Goal: Task Accomplishment & Management: Complete application form

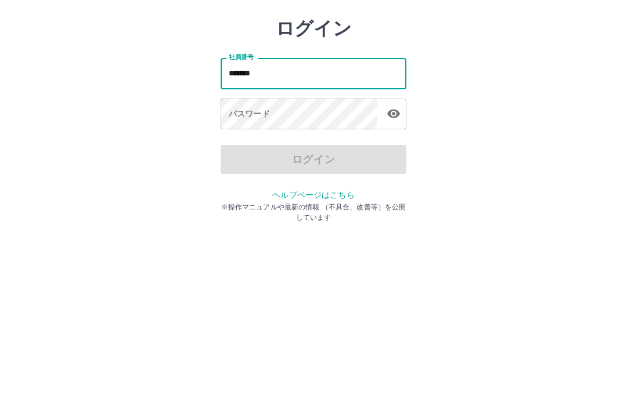
type input "*******"
click at [244, 154] on div "パスワード パスワード" at bounding box center [314, 170] width 186 height 33
click at [243, 154] on div "パスワード パスワード" at bounding box center [314, 170] width 186 height 33
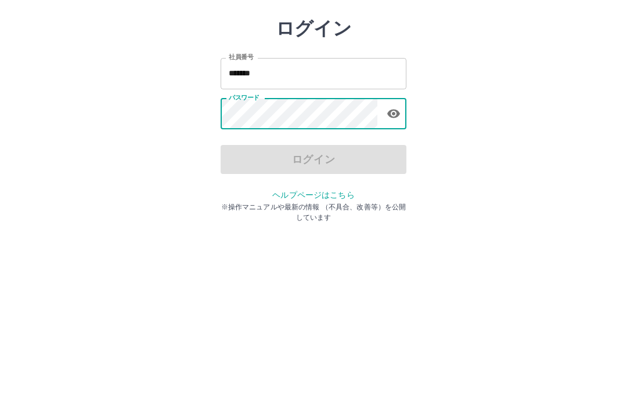
click at [393, 165] on icon "button" at bounding box center [393, 169] width 13 height 9
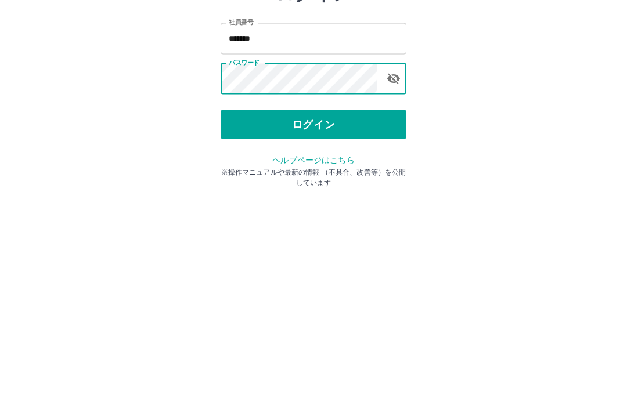
click at [323, 201] on button "ログイン" at bounding box center [314, 215] width 186 height 29
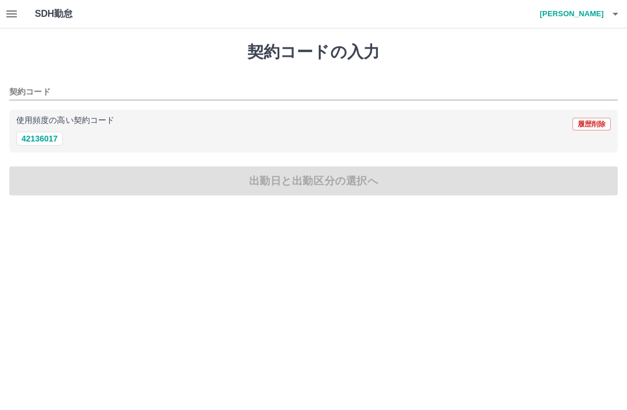
click at [8, 19] on icon "button" at bounding box center [12, 14] width 14 height 14
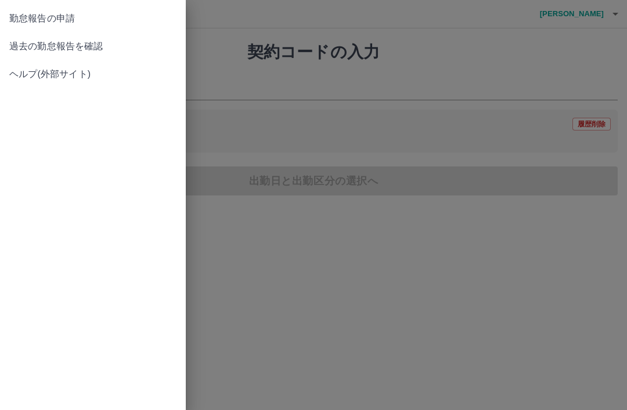
click at [89, 45] on span "過去の勤怠報告を確認" at bounding box center [92, 46] width 167 height 14
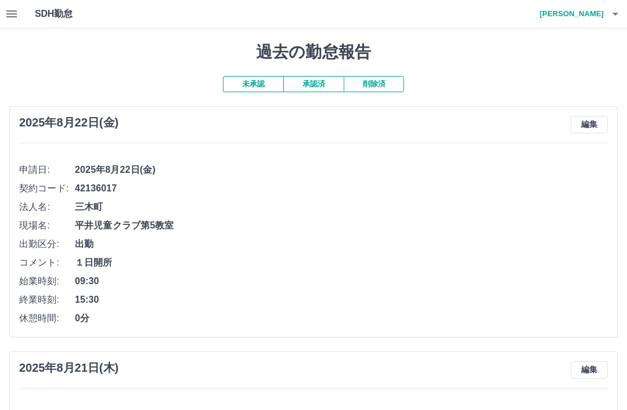
click at [606, 12] on button "button" at bounding box center [615, 14] width 23 height 28
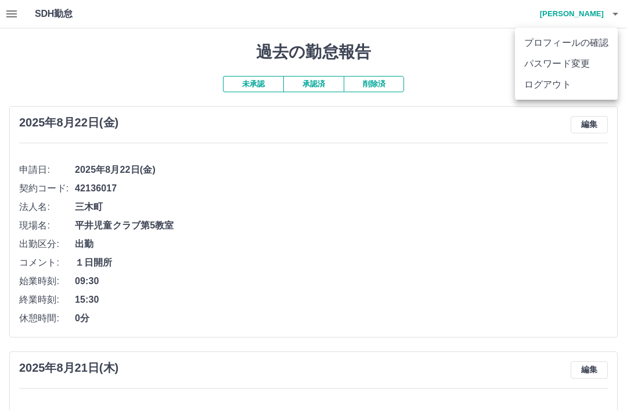
click at [550, 92] on li "ログアウト" at bounding box center [566, 84] width 103 height 21
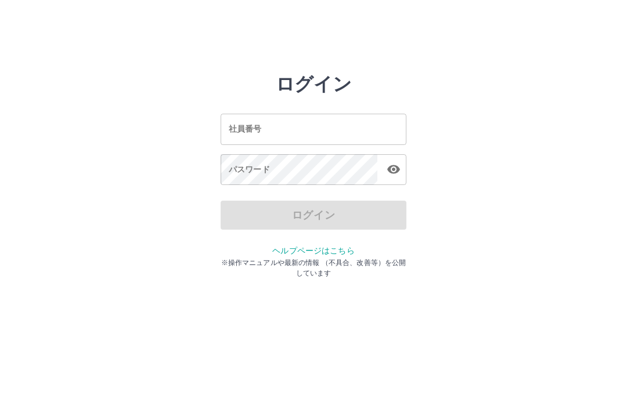
click at [223, 129] on input "社員番号" at bounding box center [314, 129] width 186 height 31
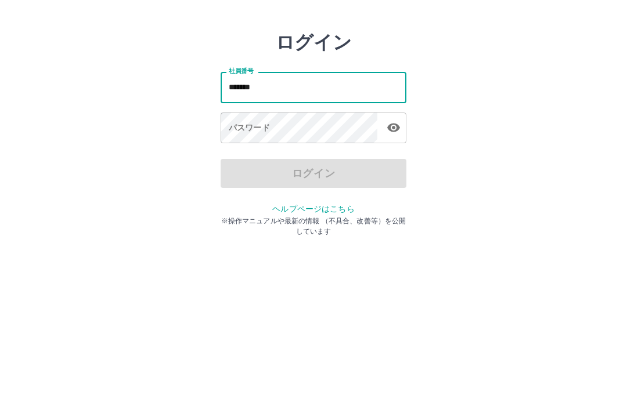
type input "*******"
click at [238, 154] on div "パスワード パスワード" at bounding box center [314, 170] width 186 height 33
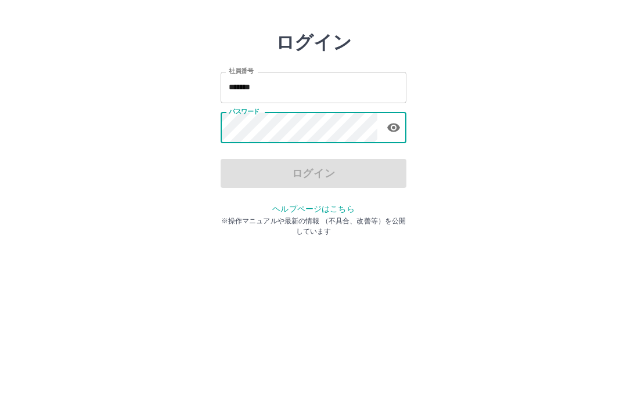
click at [388, 158] on button "button" at bounding box center [393, 169] width 23 height 23
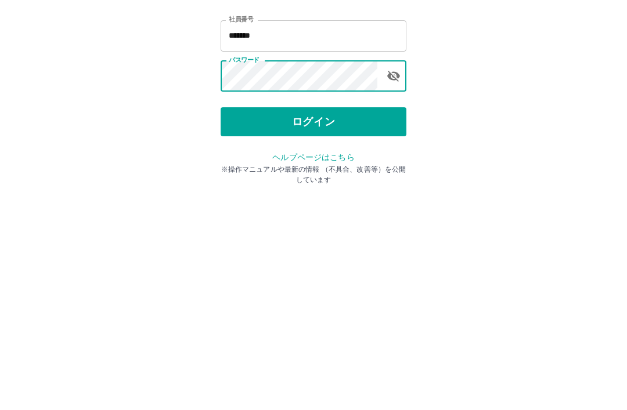
click at [319, 201] on button "ログイン" at bounding box center [314, 215] width 186 height 29
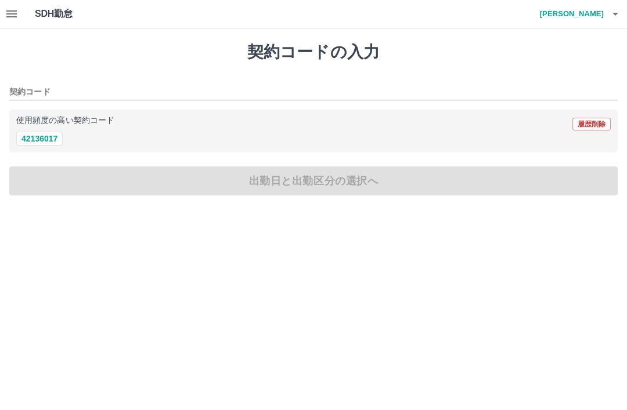
click at [21, 20] on button "button" at bounding box center [11, 14] width 23 height 28
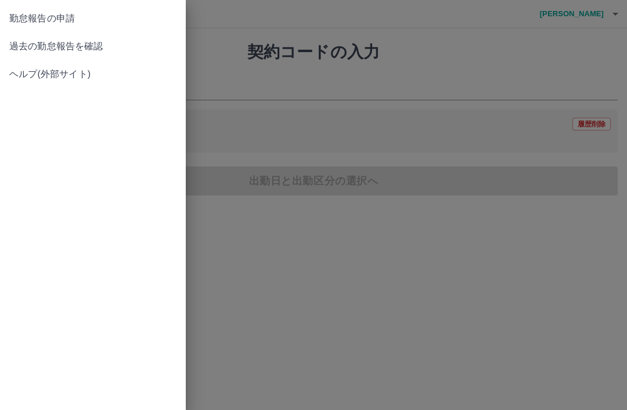
click at [75, 49] on span "過去の勤怠報告を確認" at bounding box center [92, 46] width 167 height 14
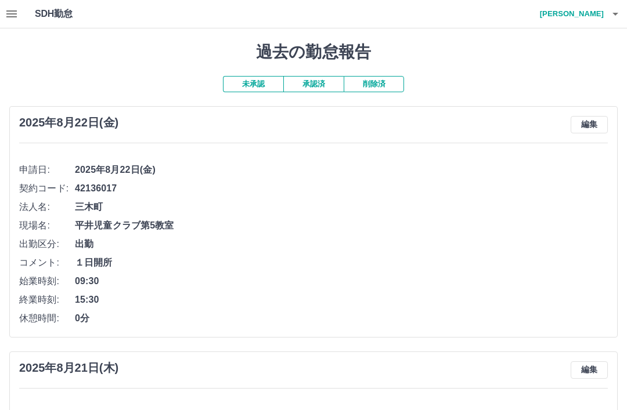
click at [618, 16] on icon "button" at bounding box center [615, 14] width 14 height 14
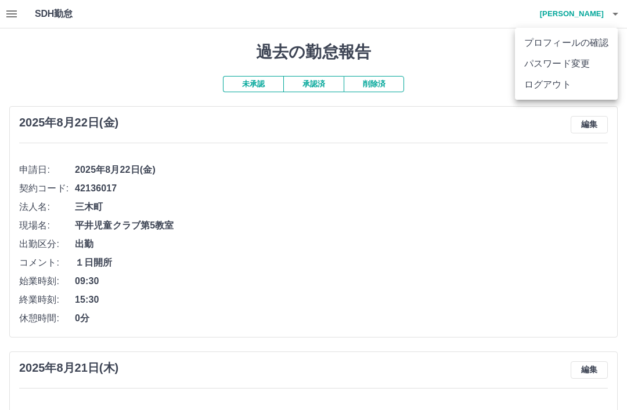
click at [557, 84] on li "ログアウト" at bounding box center [566, 84] width 103 height 21
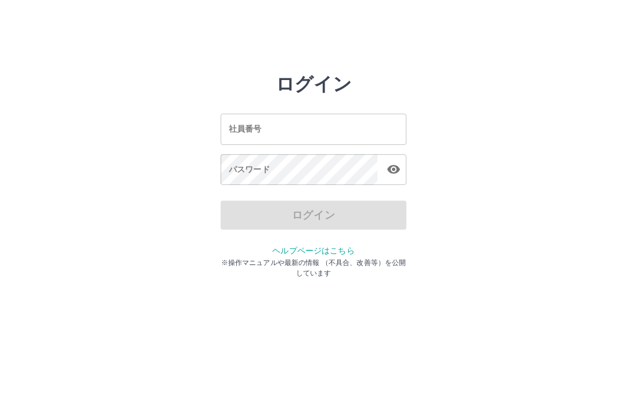
click at [268, 124] on input "社員番号" at bounding box center [314, 129] width 186 height 31
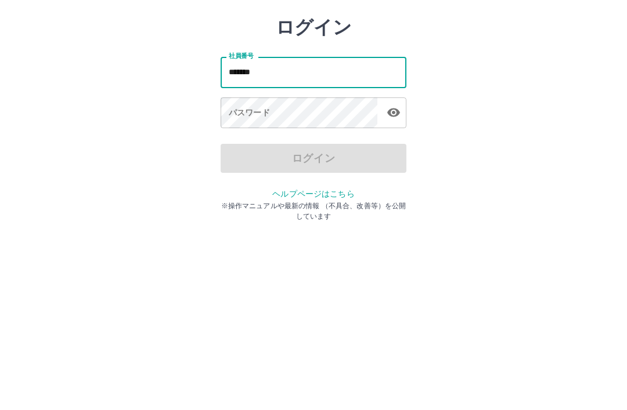
type input "*******"
click at [244, 154] on div "パスワード パスワード" at bounding box center [314, 170] width 186 height 33
click at [239, 154] on div "パスワード パスワード" at bounding box center [314, 170] width 186 height 33
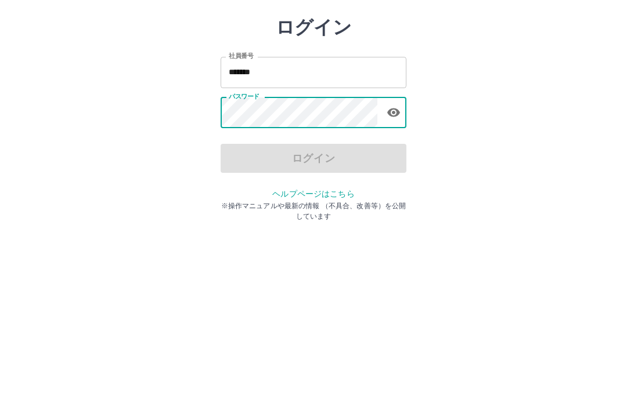
click at [392, 165] on icon "button" at bounding box center [393, 169] width 13 height 9
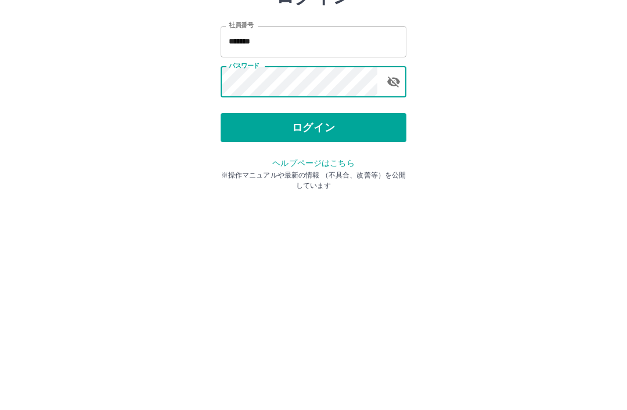
click at [317, 201] on button "ログイン" at bounding box center [314, 215] width 186 height 29
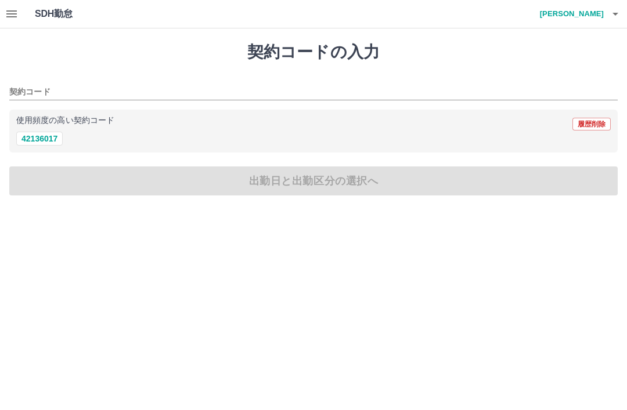
click at [42, 138] on button "42136017" at bounding box center [39, 139] width 46 height 14
type input "********"
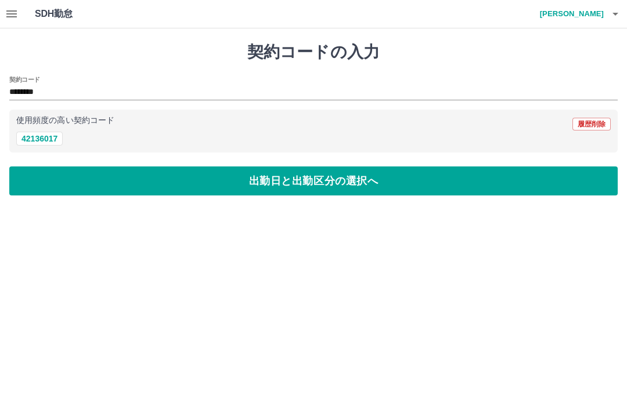
click at [316, 180] on button "出勤日と出勤区分の選択へ" at bounding box center [313, 181] width 608 height 29
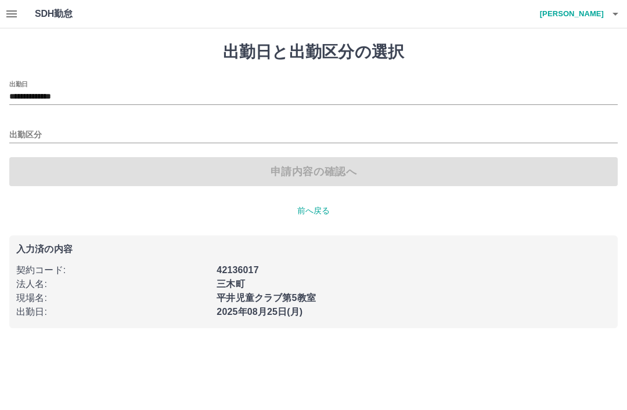
click at [28, 134] on input "出勤区分" at bounding box center [313, 135] width 608 height 15
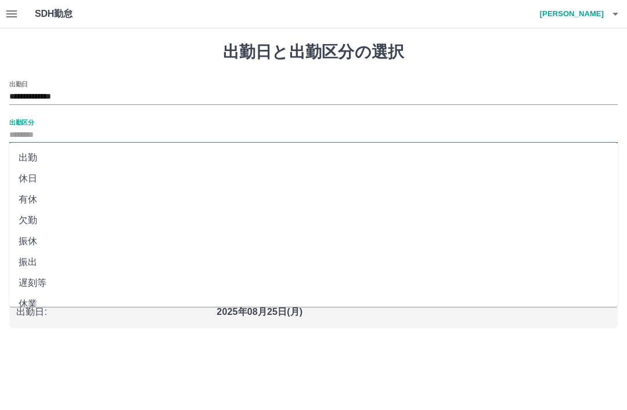
click at [32, 160] on li "出勤" at bounding box center [313, 157] width 608 height 21
type input "**"
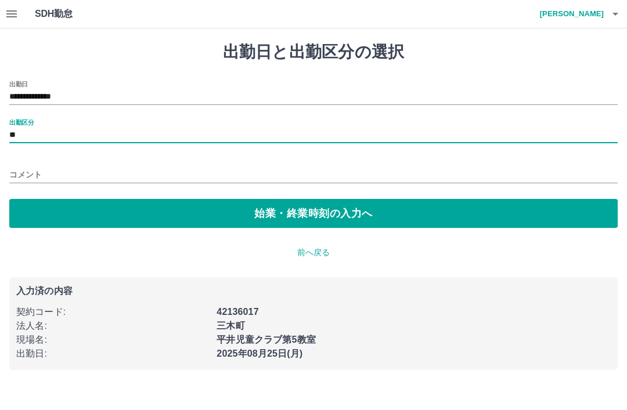
click at [45, 167] on input "コメント" at bounding box center [313, 175] width 608 height 17
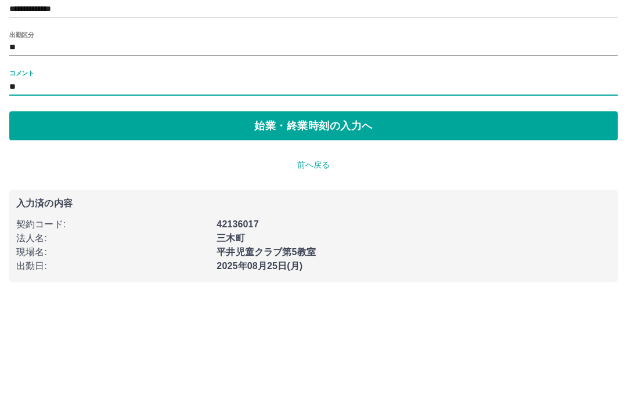
type input "*"
type input "****"
click at [326, 199] on button "始業・終業時刻の入力へ" at bounding box center [313, 213] width 608 height 29
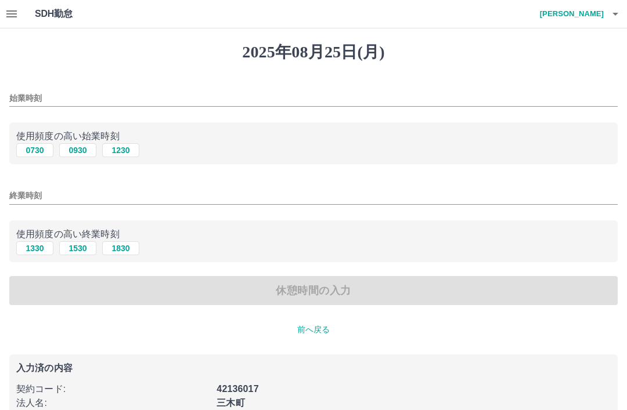
click at [133, 152] on button "1230" at bounding box center [120, 150] width 37 height 14
type input "****"
click at [82, 185] on div "終業時刻" at bounding box center [313, 192] width 608 height 28
click at [50, 192] on input "終業時刻" at bounding box center [313, 195] width 608 height 17
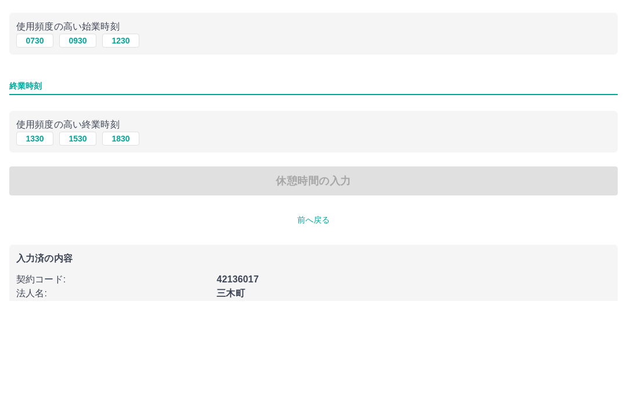
click at [127, 241] on button "1830" at bounding box center [120, 248] width 37 height 14
type input "****"
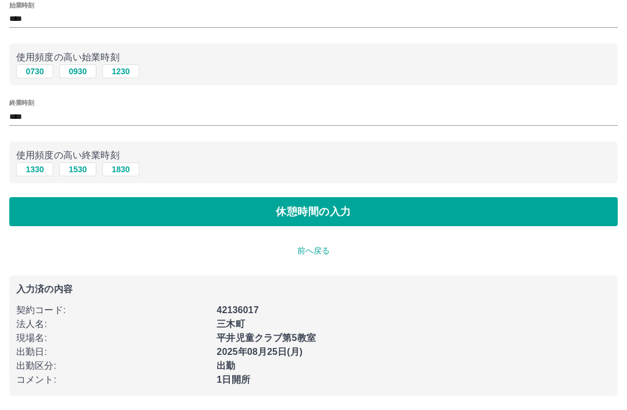
click at [317, 216] on button "休憩時間の入力" at bounding box center [313, 211] width 608 height 29
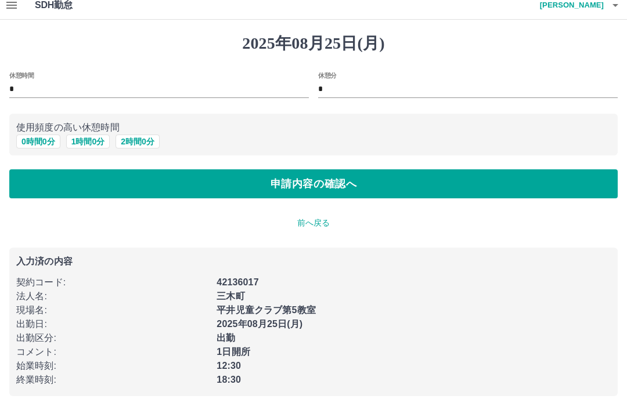
scroll to position [9, 0]
click at [346, 208] on div "2025年08月25日(月) 休憩時間 * 休憩分 * 使用頻度の高い休憩時間 0 時間 0 分 1 時間 0 分 2 時間 0 分 申請内容の確認へ 前へ戻…" at bounding box center [313, 215] width 627 height 391
click at [361, 185] on button "申請内容の確認へ" at bounding box center [313, 183] width 608 height 29
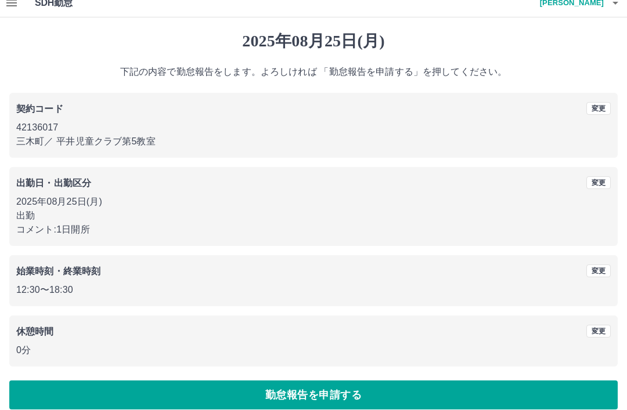
scroll to position [24, 0]
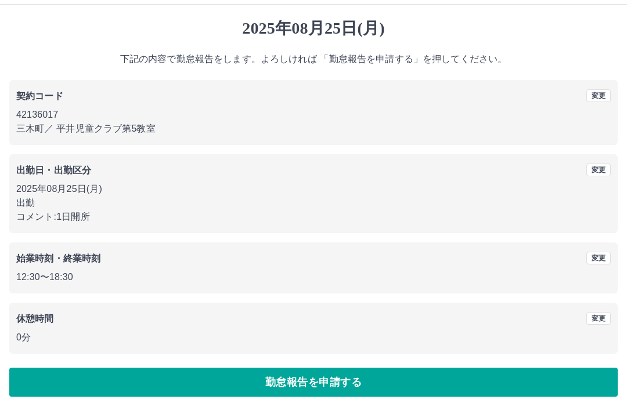
click at [332, 377] on button "勤怠報告を申請する" at bounding box center [313, 382] width 608 height 29
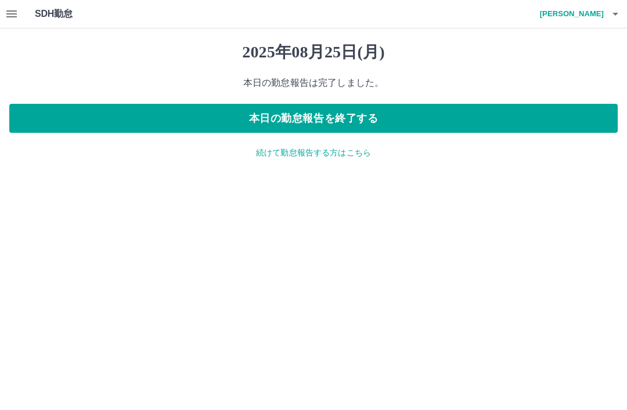
click at [620, 17] on icon "button" at bounding box center [615, 14] width 14 height 14
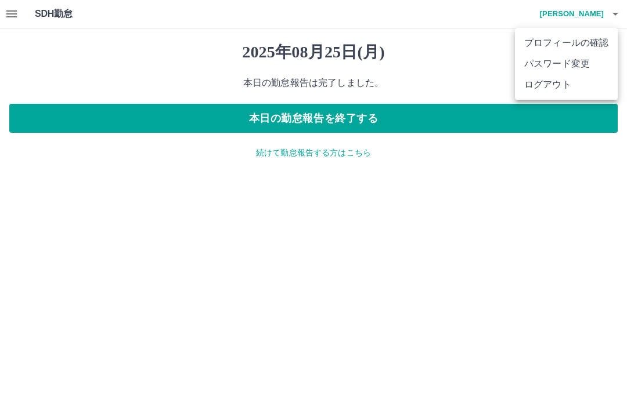
click at [562, 86] on li "ログアウト" at bounding box center [566, 84] width 103 height 21
